Goal: Find specific page/section: Find specific page/section

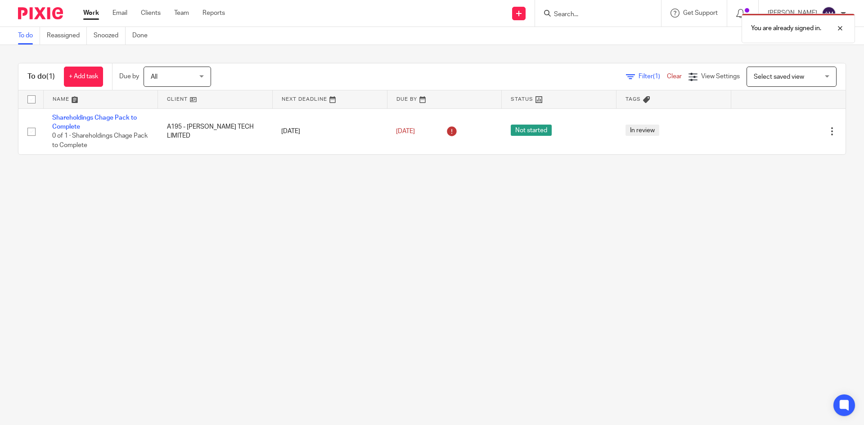
click at [611, 13] on div "You are already signed in." at bounding box center [643, 26] width 423 height 34
click at [571, 13] on div "You are already signed in." at bounding box center [643, 26] width 423 height 34
click at [841, 31] on div at bounding box center [833, 28] width 24 height 11
click at [603, 13] on input "Search" at bounding box center [593, 15] width 81 height 8
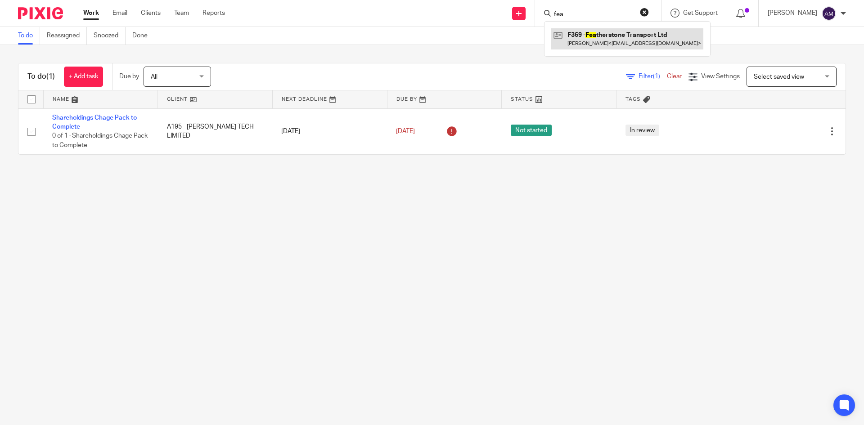
type input "fea"
click at [609, 40] on link at bounding box center [627, 38] width 152 height 21
